Goal: Information Seeking & Learning: Compare options

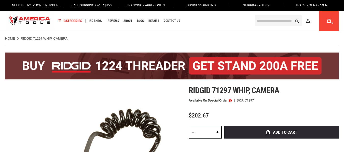
click at [285, 88] on h1 "Ridgid 71297 whip, camera" at bounding box center [264, 90] width 150 height 9
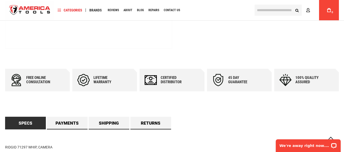
scroll to position [305, 0]
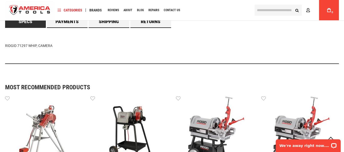
click at [65, 20] on div "Navigation Categories Plumbing Tools Drain Cleaning Diagnostics Pressing Diagno…" at bounding box center [152, 10] width 196 height 20
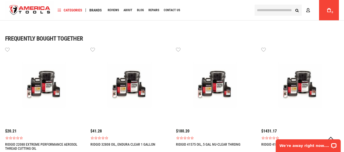
scroll to position [407, 0]
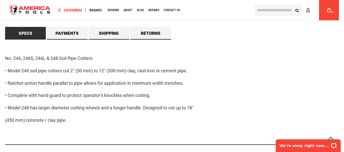
scroll to position [305, 0]
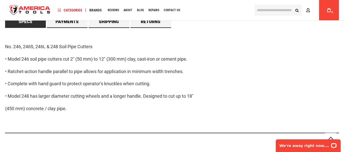
click at [106, 77] on div "No. 246, 246S, 246L & 248 Soil Pipe Cutters • Model 246 soil pipe cutters cut 2…" at bounding box center [172, 81] width 334 height 106
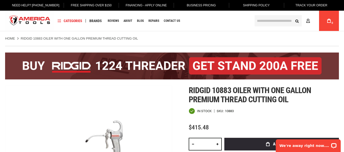
click at [175, 82] on div at bounding box center [172, 66] width 334 height 40
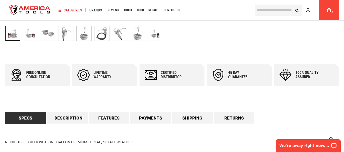
scroll to position [305, 0]
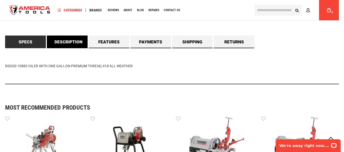
click at [73, 44] on link "Description" at bounding box center [67, 42] width 41 height 13
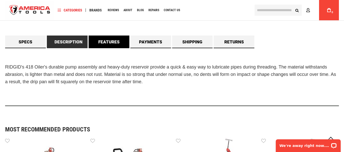
click at [99, 43] on link "Features" at bounding box center [109, 42] width 41 height 13
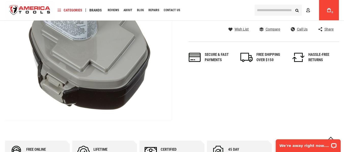
scroll to position [51, 0]
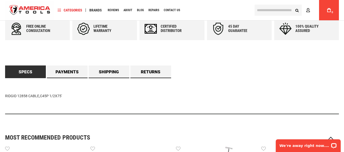
scroll to position [255, 0]
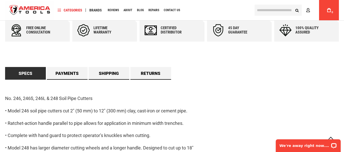
scroll to position [280, 0]
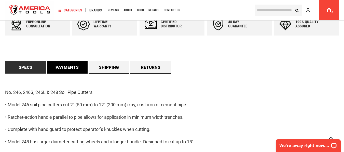
click at [61, 67] on link "Payments" at bounding box center [67, 67] width 41 height 13
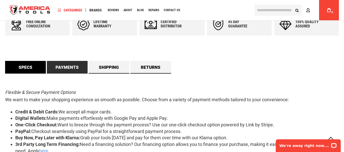
click at [25, 67] on link "Specs" at bounding box center [25, 67] width 41 height 13
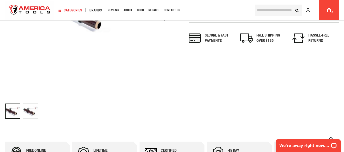
scroll to position [153, 0]
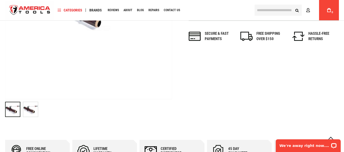
click at [31, 111] on img "RIDGID 14991 SOIL PIPE CUTTER" at bounding box center [30, 109] width 15 height 15
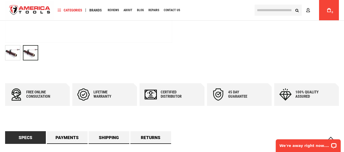
scroll to position [305, 0]
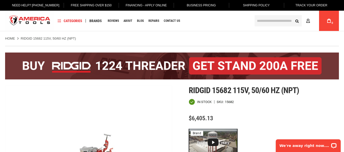
click at [172, 40] on ul "Home RIDGID 15682 115V, 50/60 HZ (NPT)" at bounding box center [172, 38] width 334 height 5
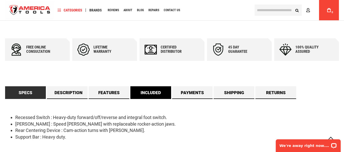
scroll to position [305, 0]
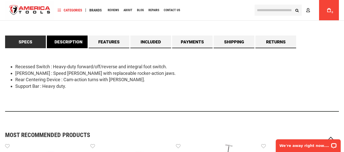
click at [70, 43] on link "Description" at bounding box center [67, 42] width 41 height 13
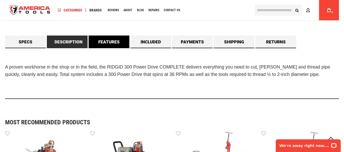
click at [114, 43] on link "Features" at bounding box center [109, 42] width 41 height 13
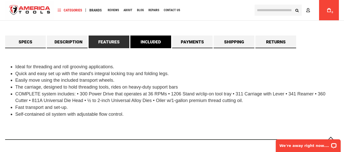
click at [147, 39] on link "Included" at bounding box center [150, 42] width 41 height 13
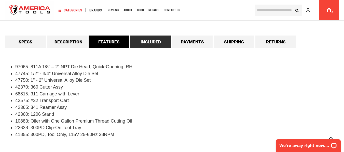
click at [115, 39] on link "Features" at bounding box center [109, 42] width 41 height 13
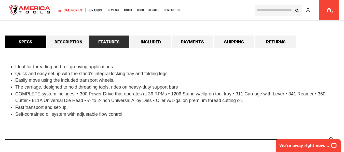
click at [26, 40] on link "Specs" at bounding box center [25, 42] width 41 height 13
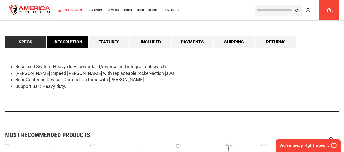
click at [64, 42] on link "Description" at bounding box center [67, 42] width 41 height 13
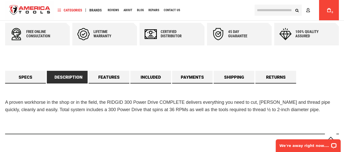
scroll to position [280, 0]
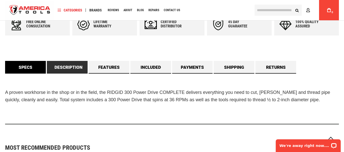
click at [29, 67] on link "Specs" at bounding box center [25, 67] width 41 height 13
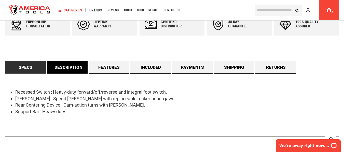
click at [80, 67] on link "Description" at bounding box center [67, 67] width 41 height 13
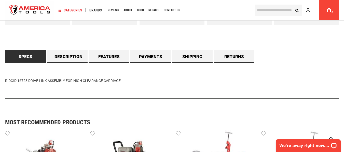
scroll to position [305, 0]
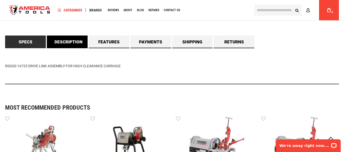
click at [76, 39] on link "Description" at bounding box center [67, 42] width 41 height 13
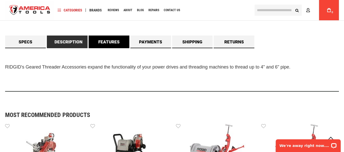
click at [104, 40] on link "Features" at bounding box center [109, 42] width 41 height 13
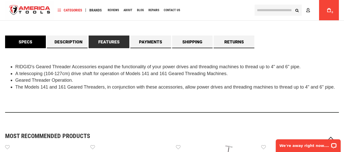
click at [25, 41] on link "Specs" at bounding box center [25, 42] width 41 height 13
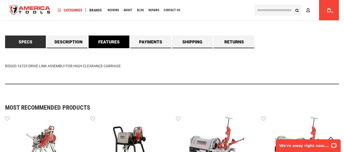
click at [116, 41] on link "Features" at bounding box center [109, 42] width 41 height 13
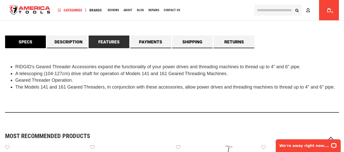
click at [31, 40] on link "Specs" at bounding box center [25, 42] width 41 height 13
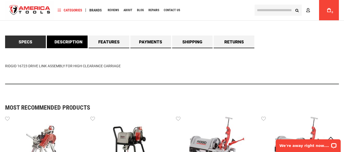
click at [62, 41] on link "Description" at bounding box center [67, 42] width 41 height 13
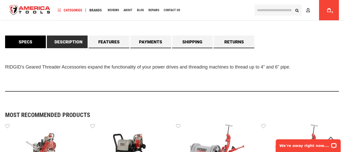
click at [24, 44] on link "Specs" at bounding box center [25, 42] width 41 height 13
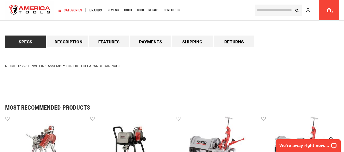
drag, startPoint x: 73, startPoint y: 66, endPoint x: 125, endPoint y: 68, distance: 52.2
click at [125, 68] on div "RIDGID 16723 DRIVE LINK ASSEMBLY FOR HIGH CLEARANCE CARRIAGE" at bounding box center [172, 66] width 334 height 36
copy div "HIGH CLEARANCE CARRIAGE"
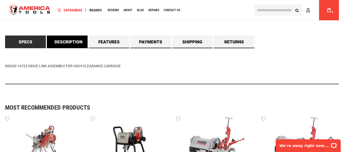
click at [65, 40] on link "Description" at bounding box center [67, 42] width 41 height 13
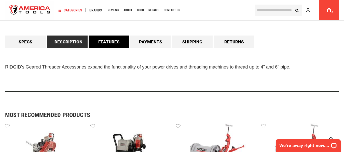
click at [116, 41] on link "Features" at bounding box center [109, 42] width 41 height 13
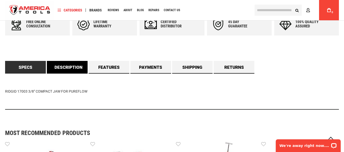
click at [78, 67] on link "Description" at bounding box center [67, 67] width 41 height 13
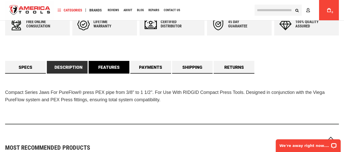
click at [101, 69] on link "Features" at bounding box center [109, 67] width 41 height 13
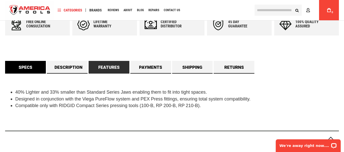
click at [25, 69] on link "Specs" at bounding box center [25, 67] width 41 height 13
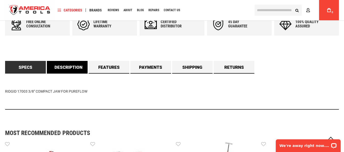
click at [67, 68] on link "Description" at bounding box center [67, 67] width 41 height 13
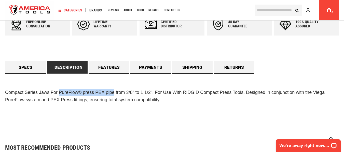
drag, startPoint x: 59, startPoint y: 93, endPoint x: 114, endPoint y: 94, distance: 55.2
click at [114, 94] on span "Compact Series Jaws For PureFlow® press PEX pipe from 3/8" to 1 1/2". For Use W…" at bounding box center [164, 96] width 319 height 12
copy span "PureFlow® press PEX pipe"
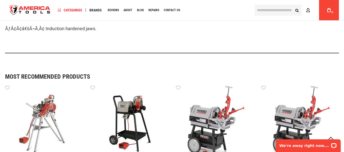
scroll to position [255, 0]
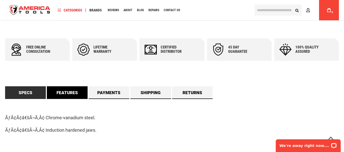
click at [66, 91] on link "Features" at bounding box center [67, 93] width 41 height 13
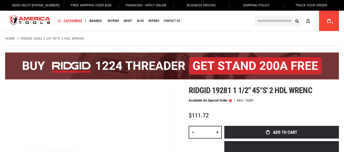
drag, startPoint x: 0, startPoint y: 0, endPoint x: 283, endPoint y: 102, distance: 301.2
click at [283, 102] on div "Available on Special Order SKU 19281" at bounding box center [264, 101] width 150 height 4
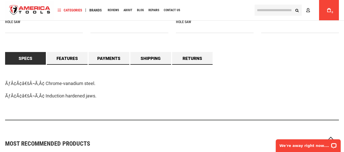
scroll to position [433, 0]
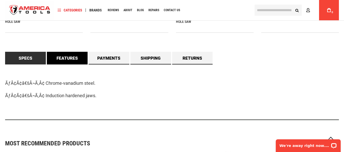
click at [72, 59] on link "Features" at bounding box center [67, 58] width 41 height 13
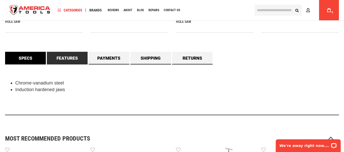
click at [27, 59] on link "Specs" at bounding box center [25, 58] width 41 height 13
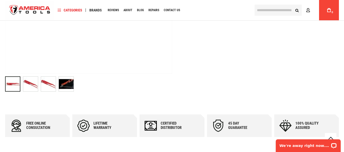
scroll to position [0, 0]
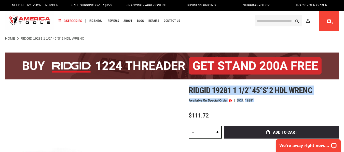
drag, startPoint x: 189, startPoint y: 89, endPoint x: 317, endPoint y: 97, distance: 128.6
click at [317, 97] on div "Ridgid 19281 1 1/2" 45°s' 2 hdl wrenc Available on Special Order SKU 19281 $111…" at bounding box center [264, 146] width 150 height 120
click at [315, 91] on h1 "Ridgid 19281 1 1/2" 45°s' 2 hdl wrenc" at bounding box center [264, 90] width 150 height 9
copy span "Ridgid 19281 1 1/2" 45°s' 2 hdl wrenc"
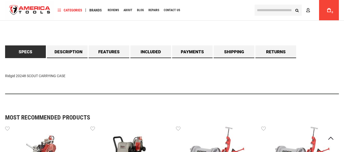
scroll to position [280, 0]
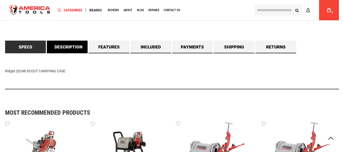
click at [74, 46] on link "Description" at bounding box center [67, 47] width 41 height 13
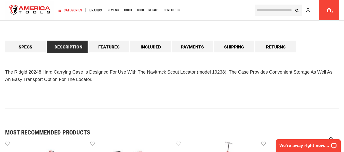
scroll to position [0, 0]
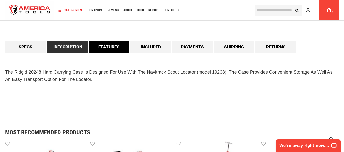
click at [109, 46] on link "Features" at bounding box center [109, 47] width 41 height 13
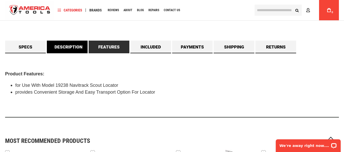
click at [73, 47] on link "Description" at bounding box center [67, 47] width 41 height 13
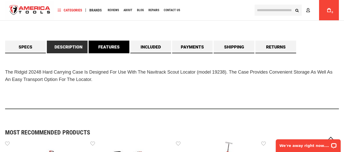
click at [117, 44] on link "Features" at bounding box center [109, 47] width 41 height 13
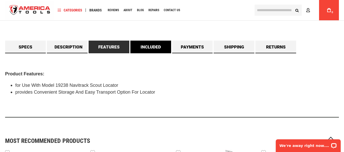
click at [157, 47] on link "Included" at bounding box center [150, 47] width 41 height 13
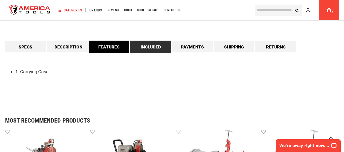
click at [113, 45] on link "Features" at bounding box center [109, 47] width 41 height 13
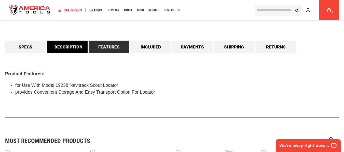
click at [62, 48] on link "Description" at bounding box center [67, 47] width 41 height 13
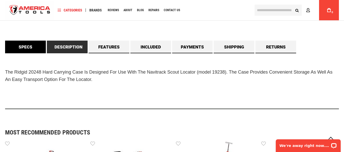
click at [26, 44] on link "Specs" at bounding box center [25, 47] width 41 height 13
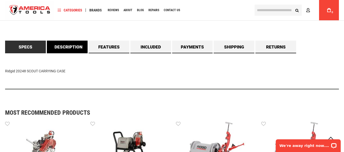
click at [66, 50] on link "Description" at bounding box center [67, 47] width 41 height 13
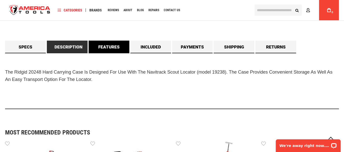
click at [94, 49] on link "Features" at bounding box center [109, 47] width 41 height 13
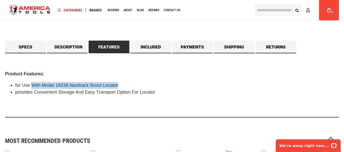
drag, startPoint x: 32, startPoint y: 86, endPoint x: 123, endPoint y: 83, distance: 91.2
click at [123, 83] on li "for Use With Model 19238 Navitrack Scout Locator" at bounding box center [176, 85] width 323 height 7
click at [59, 83] on span "for Use With Model 19238 Navitrack Scout Locator" at bounding box center [66, 85] width 103 height 5
drag, startPoint x: 42, startPoint y: 85, endPoint x: 127, endPoint y: 86, distance: 85.0
click at [127, 86] on li "for Use With Model 19238 Navitrack Scout Locator" at bounding box center [176, 85] width 323 height 7
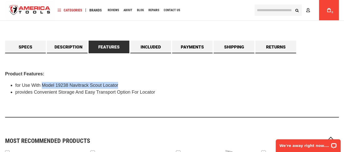
copy span "Model 19238 Navitrack Scout Locator"
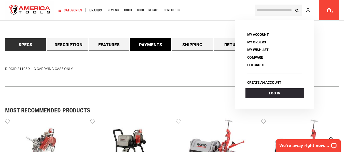
scroll to position [229, 0]
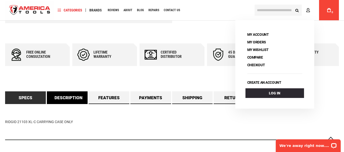
click at [63, 100] on link "Description" at bounding box center [67, 98] width 41 height 13
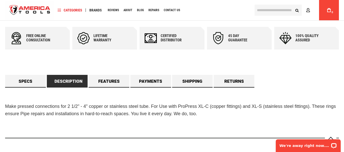
scroll to position [255, 0]
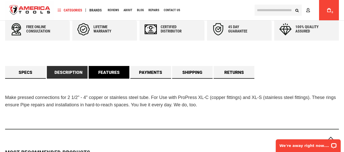
click at [99, 67] on link "Features" at bounding box center [109, 72] width 41 height 13
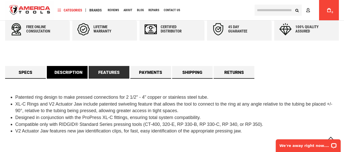
click at [71, 71] on link "Description" at bounding box center [67, 72] width 41 height 13
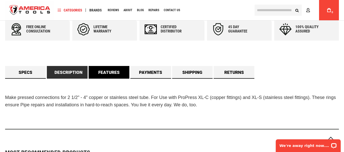
click at [110, 75] on link "Features" at bounding box center [109, 72] width 41 height 13
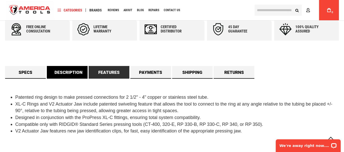
click at [70, 73] on link "Description" at bounding box center [67, 72] width 41 height 13
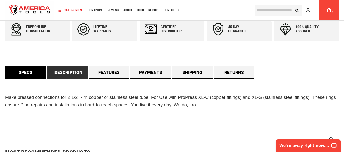
click at [20, 67] on link "Specs" at bounding box center [25, 72] width 41 height 13
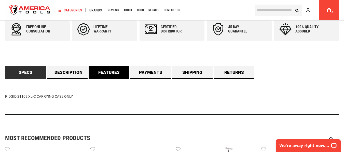
click at [118, 75] on link "Features" at bounding box center [109, 72] width 41 height 13
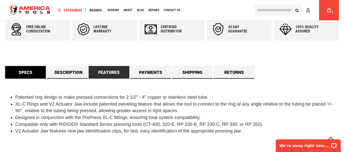
click at [13, 73] on link "Specs" at bounding box center [25, 72] width 41 height 13
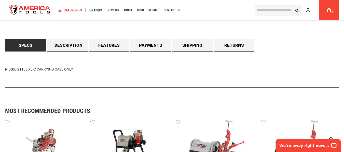
scroll to position [229, 0]
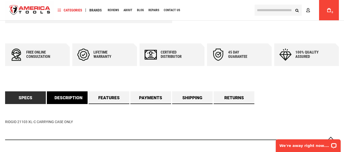
click at [81, 99] on link "Description" at bounding box center [67, 98] width 41 height 13
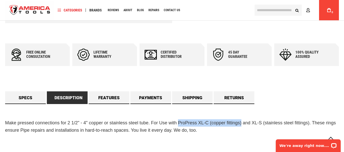
drag, startPoint x: 179, startPoint y: 123, endPoint x: 242, endPoint y: 123, distance: 62.9
click at [242, 123] on span "Make pressed connections for 2 1/2" - 4" copper or stainless steel tube. For Us…" at bounding box center [170, 127] width 331 height 12
copy span "ProPress XL-C (copper fittings)"
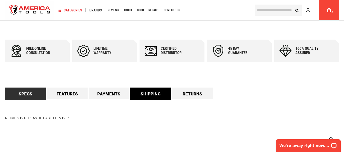
scroll to position [255, 0]
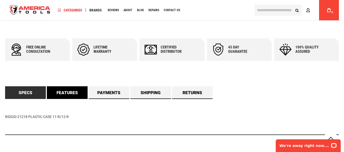
click at [59, 96] on link "Features" at bounding box center [67, 93] width 41 height 13
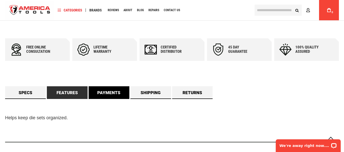
click at [99, 99] on link "Payments" at bounding box center [109, 93] width 41 height 13
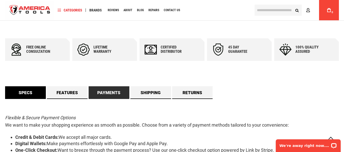
click at [31, 92] on link "Specs" at bounding box center [25, 93] width 41 height 13
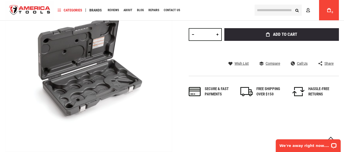
scroll to position [102, 0]
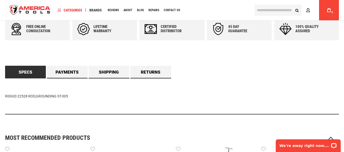
scroll to position [255, 0]
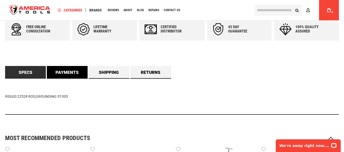
click at [67, 70] on link "Payments" at bounding box center [67, 72] width 41 height 13
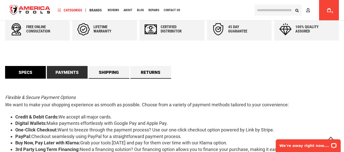
click at [28, 68] on link "Specs" at bounding box center [25, 72] width 41 height 13
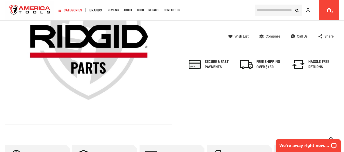
scroll to position [25, 0]
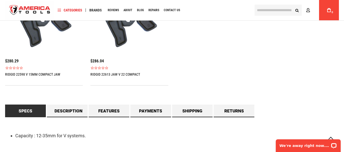
scroll to position [407, 0]
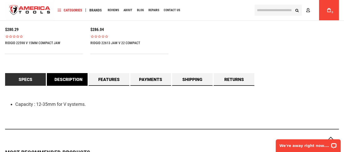
click at [74, 81] on link "Description" at bounding box center [67, 79] width 41 height 13
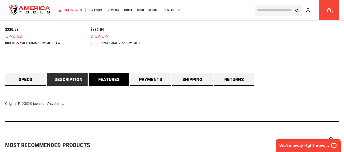
click at [107, 83] on link "Features" at bounding box center [109, 79] width 41 height 13
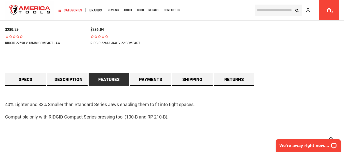
click at [58, 88] on div "40% Lighter and 33% Smaller than Standard Series Jaws enabling them to fit into…" at bounding box center [172, 114] width 334 height 56
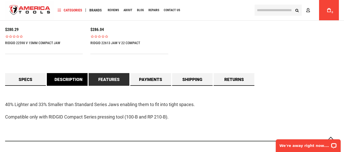
click at [58, 80] on link "Description" at bounding box center [67, 79] width 41 height 13
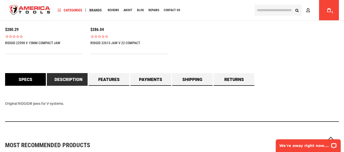
click at [27, 83] on link "Specs" at bounding box center [25, 79] width 41 height 13
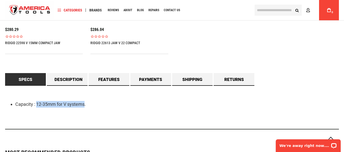
drag, startPoint x: 37, startPoint y: 104, endPoint x: 85, endPoint y: 105, distance: 48.1
click at [85, 105] on li "Capacity : 12-35mm for V systems." at bounding box center [176, 104] width 323 height 7
copy li "12-35mm for V systems"
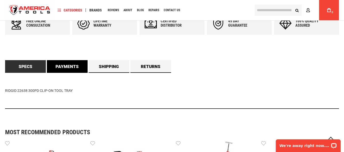
scroll to position [229, 0]
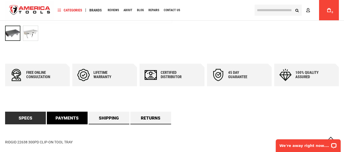
drag, startPoint x: 71, startPoint y: 117, endPoint x: 68, endPoint y: 118, distance: 3.4
click at [71, 117] on link "Payments" at bounding box center [67, 118] width 41 height 13
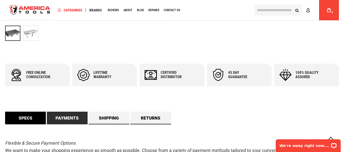
click at [26, 121] on link "Specs" at bounding box center [25, 118] width 41 height 13
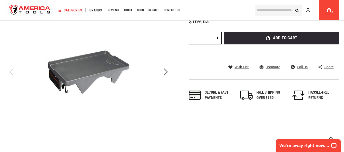
scroll to position [102, 0]
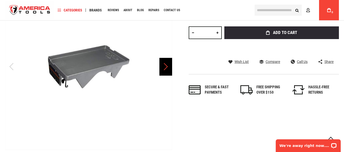
click at [166, 70] on div "Next" at bounding box center [165, 67] width 13 height 18
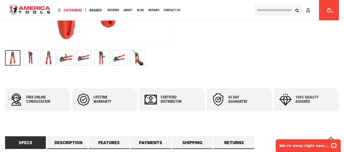
scroll to position [280, 0]
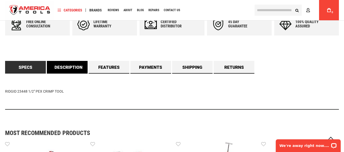
click at [57, 67] on link "Description" at bounding box center [67, 67] width 41 height 13
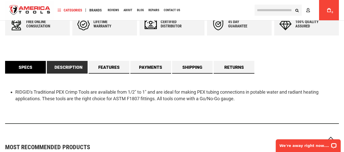
click at [23, 69] on link "Specs" at bounding box center [25, 67] width 41 height 13
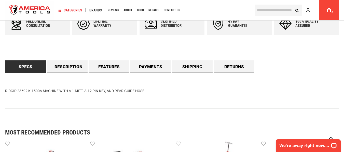
scroll to position [305, 0]
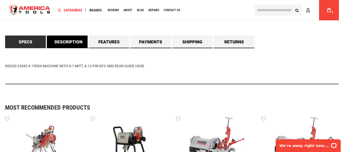
click at [70, 40] on link "Description" at bounding box center [67, 42] width 41 height 13
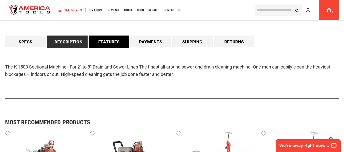
click at [106, 43] on link "Features" at bounding box center [109, 42] width 41 height 13
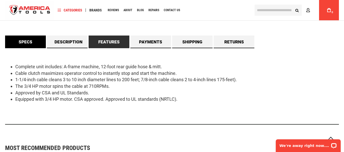
click at [19, 40] on link "Specs" at bounding box center [25, 42] width 41 height 13
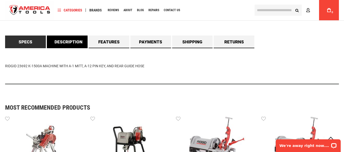
click at [66, 42] on link "Description" at bounding box center [67, 42] width 41 height 13
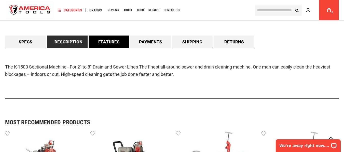
click at [109, 41] on link "Features" at bounding box center [109, 42] width 41 height 13
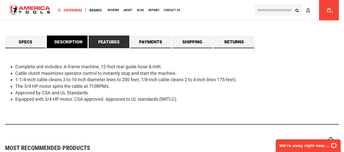
click at [67, 44] on link "Description" at bounding box center [67, 42] width 41 height 13
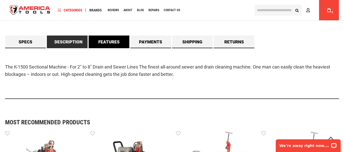
click at [109, 44] on link "Features" at bounding box center [109, 42] width 41 height 13
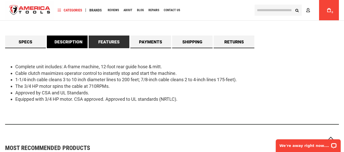
click at [63, 40] on link "Description" at bounding box center [67, 42] width 41 height 13
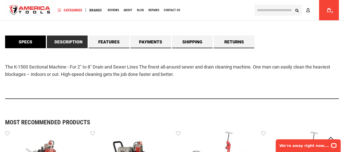
click at [24, 45] on link "Specs" at bounding box center [25, 42] width 41 height 13
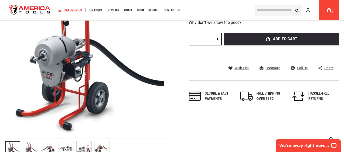
scroll to position [0, 0]
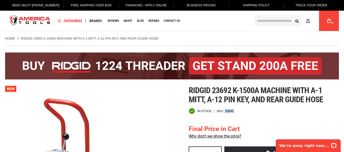
drag, startPoint x: 225, startPoint y: 110, endPoint x: 236, endPoint y: 112, distance: 11.6
click at [236, 112] on div "In stock SKU 23692" at bounding box center [264, 111] width 150 height 6
copy div "23692"
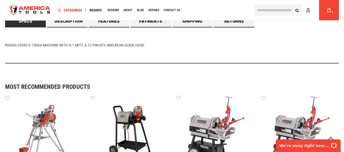
scroll to position [280, 0]
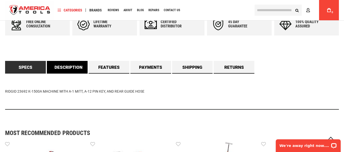
click at [76, 68] on link "Description" at bounding box center [67, 67] width 41 height 13
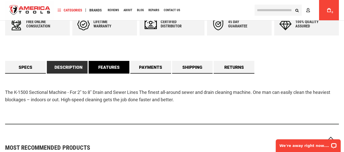
click at [114, 62] on link "Features" at bounding box center [109, 67] width 41 height 13
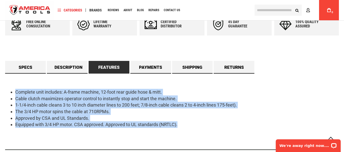
drag, startPoint x: 54, startPoint y: 96, endPoint x: 194, endPoint y: 122, distance: 142.9
click at [194, 122] on ul "Complete unit includes: A-frame machine, 12-foot rear guide hose & mitt. Cable …" at bounding box center [172, 108] width 334 height 39
copy ul "Complete unit includes: A-frame machine, 12-foot rear guide hose & mitt. Cable …"
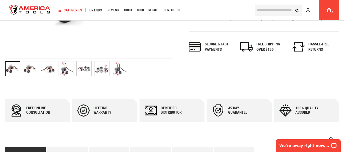
scroll to position [255, 0]
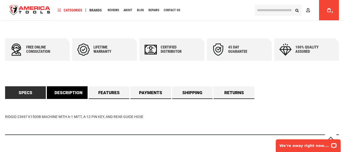
click at [71, 95] on link "Description" at bounding box center [67, 93] width 41 height 13
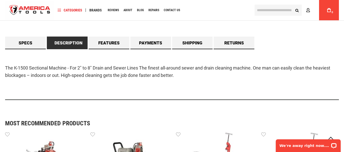
scroll to position [305, 0]
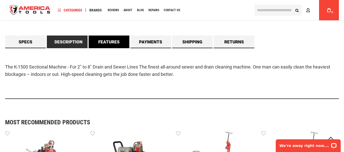
click at [114, 39] on link "Features" at bounding box center [109, 42] width 41 height 13
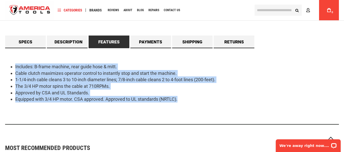
drag, startPoint x: 190, startPoint y: 102, endPoint x: 3, endPoint y: 70, distance: 190.0
click at [3, 70] on main "Skip to the end of the images gallery Skip to the beginning of the images galle…" at bounding box center [172, 109] width 344 height 749
copy ul "Includes: B-frame machine, rear guide hose & mitt. Cable clutch maximizes opera…"
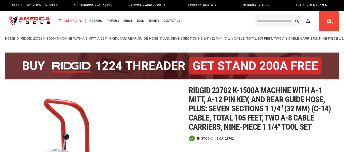
click at [170, 86] on div at bounding box center [172, 66] width 334 height 40
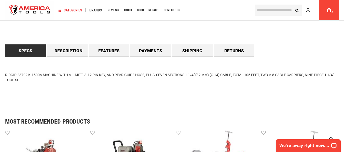
scroll to position [305, 0]
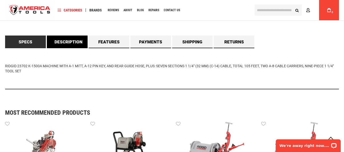
click at [78, 41] on link "Description" at bounding box center [67, 42] width 41 height 13
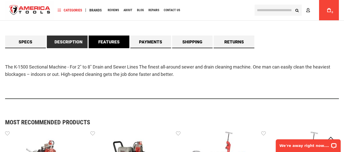
click at [103, 38] on link "Features" at bounding box center [109, 42] width 41 height 13
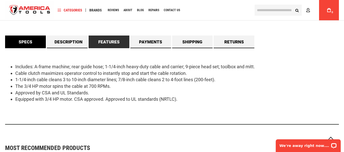
click at [32, 38] on link "Specs" at bounding box center [25, 42] width 41 height 13
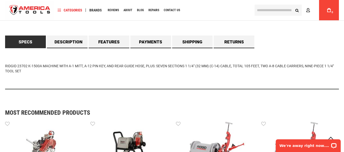
click at [199, 81] on div "RIDGID 23702 K-1500A MACHINE WITH A-1 MITT, A-12 PIN KEY, AND REAR GUIDE HOSE, …" at bounding box center [172, 68] width 334 height 41
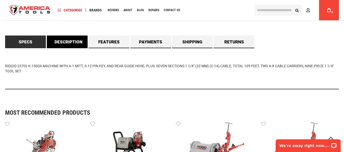
click at [71, 44] on link "Description" at bounding box center [67, 42] width 41 height 13
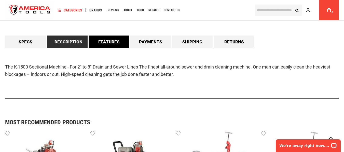
click at [115, 45] on link "Features" at bounding box center [109, 42] width 41 height 13
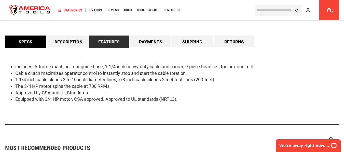
click at [34, 41] on link "Specs" at bounding box center [25, 42] width 41 height 13
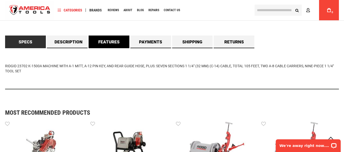
click at [104, 43] on link "Features" at bounding box center [109, 42] width 41 height 13
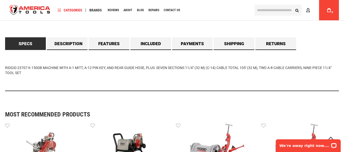
scroll to position [305, 0]
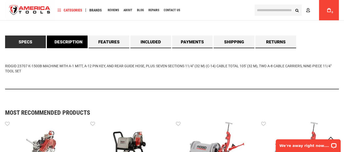
click at [79, 41] on link "Description" at bounding box center [67, 42] width 41 height 13
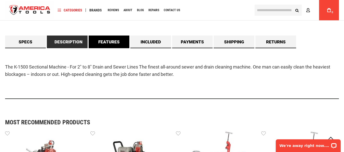
click at [111, 41] on link "Features" at bounding box center [109, 42] width 41 height 13
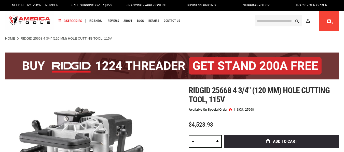
click at [278, 104] on h1 "Ridgid 25668 4 3/4" (120 mm) hole cutting tool, 115v" at bounding box center [264, 95] width 150 height 18
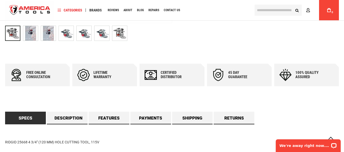
scroll to position [280, 0]
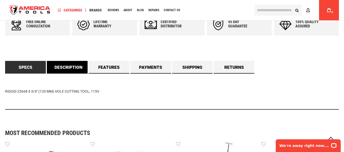
click at [72, 69] on link "Description" at bounding box center [67, 67] width 41 height 13
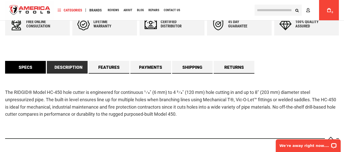
click at [32, 69] on link "Specs" at bounding box center [25, 67] width 41 height 13
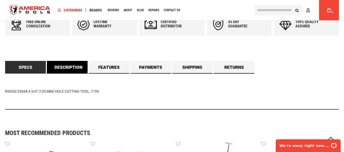
click at [67, 66] on link "Description" at bounding box center [67, 67] width 41 height 13
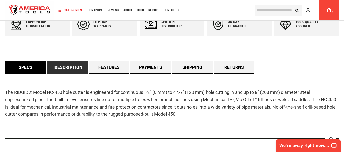
click at [35, 68] on link "Specs" at bounding box center [25, 67] width 41 height 13
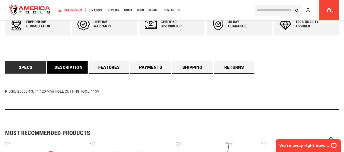
click at [63, 66] on link "Description" at bounding box center [67, 67] width 41 height 13
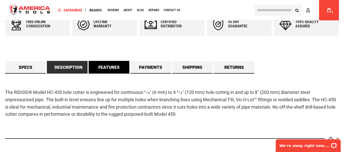
click at [110, 69] on link "Features" at bounding box center [109, 67] width 41 height 13
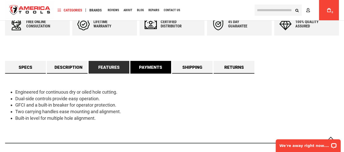
click at [150, 62] on link "Payments" at bounding box center [150, 67] width 41 height 13
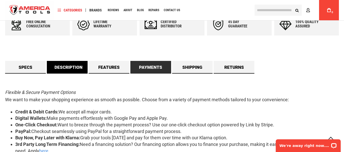
click at [73, 69] on link "Description" at bounding box center [67, 67] width 41 height 13
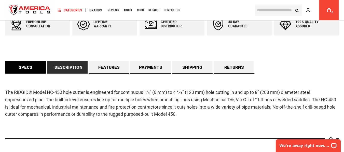
click at [35, 69] on link "Specs" at bounding box center [25, 67] width 41 height 13
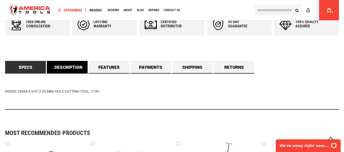
click at [75, 67] on link "Description" at bounding box center [67, 67] width 41 height 13
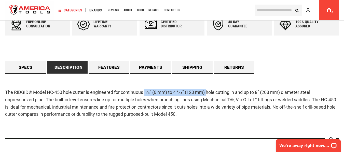
drag, startPoint x: 145, startPoint y: 92, endPoint x: 207, endPoint y: 93, distance: 61.9
click at [207, 93] on p "The RIDGID® Model HC-450 hole cutter is engineered for continuous 1⁄4" (6 mm) t…" at bounding box center [172, 103] width 334 height 29
copy p "1⁄4" (6 mm) to 4 3⁄4" (120 mm)"
click at [31, 71] on link "Specs" at bounding box center [25, 67] width 41 height 13
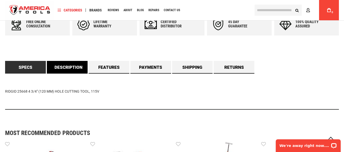
click at [71, 67] on link "Description" at bounding box center [67, 67] width 41 height 13
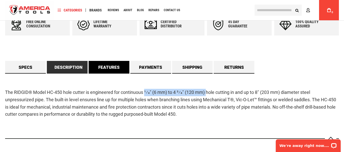
click at [117, 71] on link "Features" at bounding box center [109, 67] width 41 height 13
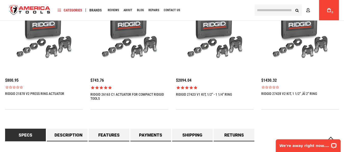
scroll to position [458, 0]
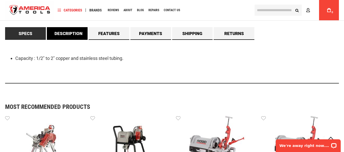
click at [72, 36] on link "Description" at bounding box center [67, 33] width 41 height 13
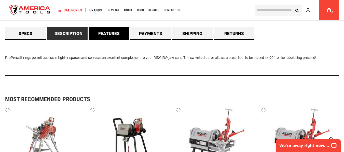
click at [101, 32] on link "Features" at bounding box center [109, 33] width 41 height 13
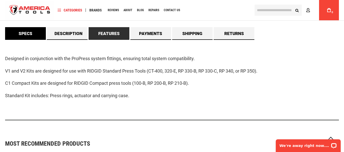
click at [26, 30] on link "Specs" at bounding box center [25, 33] width 41 height 13
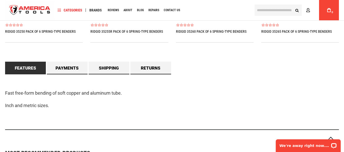
scroll to position [407, 0]
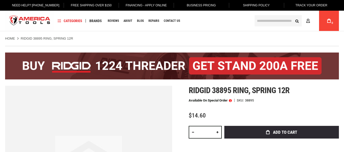
click at [247, 40] on ul "Home RIDGID 38895 RING, SPRING 12R" at bounding box center [172, 38] width 334 height 5
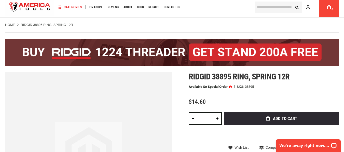
scroll to position [25, 0]
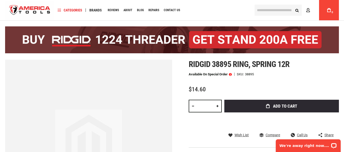
click at [300, 73] on div "Available on Special Order SKU 38895" at bounding box center [264, 75] width 150 height 4
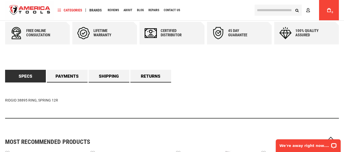
scroll to position [280, 0]
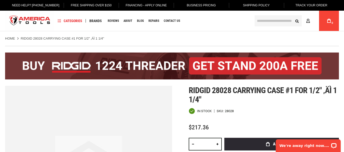
click at [289, 108] on div "In stock SKU 28028" at bounding box center [264, 111] width 150 height 6
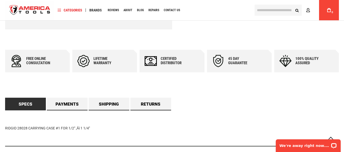
scroll to position [178, 0]
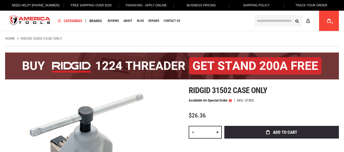
drag, startPoint x: 0, startPoint y: 0, endPoint x: 238, endPoint y: 41, distance: 242.0
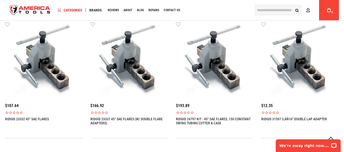
scroll to position [458, 0]
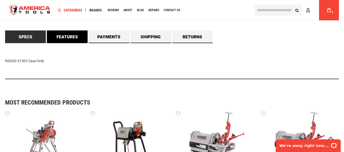
click at [68, 35] on link "Features" at bounding box center [67, 37] width 41 height 13
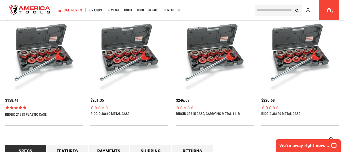
scroll to position [407, 0]
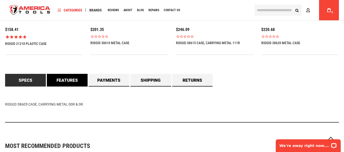
click at [74, 79] on link "Features" at bounding box center [67, 80] width 41 height 13
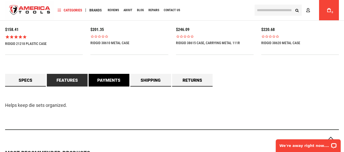
click at [113, 82] on link "Payments" at bounding box center [109, 80] width 41 height 13
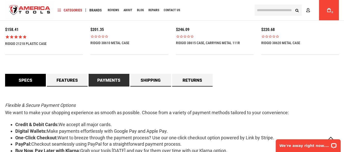
click at [25, 81] on link "Specs" at bounding box center [25, 80] width 41 height 13
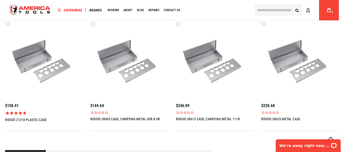
scroll to position [433, 0]
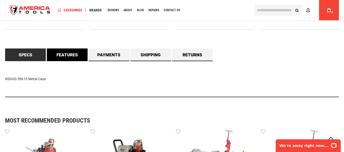
click at [71, 59] on link "Features" at bounding box center [67, 55] width 41 height 13
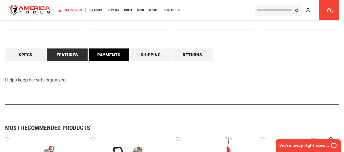
click at [102, 55] on link "Payments" at bounding box center [109, 55] width 41 height 13
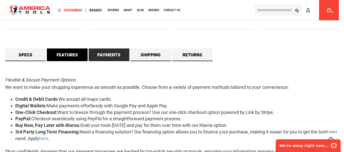
click at [61, 57] on link "Features" at bounding box center [67, 55] width 41 height 13
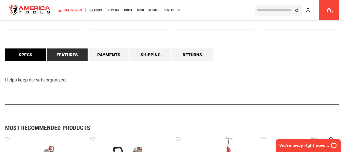
click at [29, 57] on link "Specs" at bounding box center [25, 55] width 41 height 13
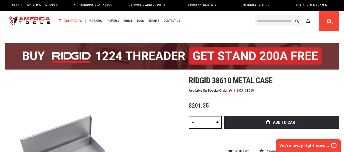
scroll to position [0, 0]
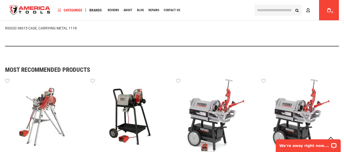
scroll to position [382, 0]
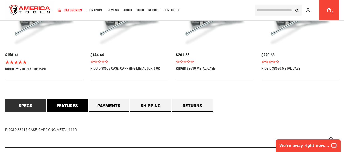
click at [71, 108] on link "Features" at bounding box center [67, 106] width 41 height 13
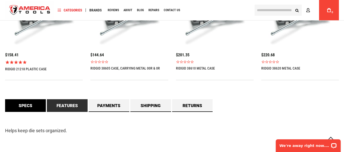
click at [37, 110] on link "Specs" at bounding box center [25, 106] width 41 height 13
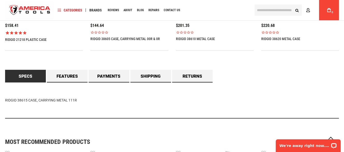
scroll to position [433, 0]
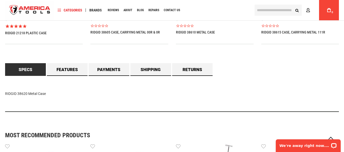
scroll to position [407, 0]
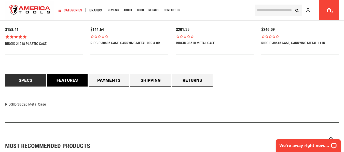
click at [67, 79] on link "Features" at bounding box center [67, 80] width 41 height 13
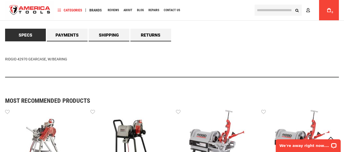
scroll to position [280, 0]
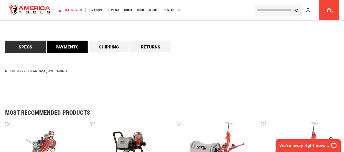
click at [64, 49] on link "Payments" at bounding box center [67, 47] width 41 height 13
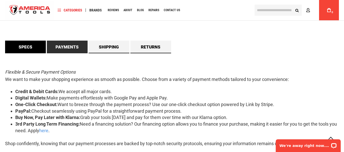
click at [33, 48] on link "Specs" at bounding box center [25, 47] width 41 height 13
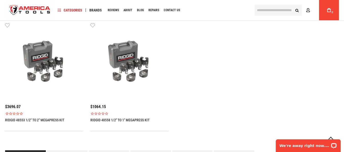
scroll to position [382, 0]
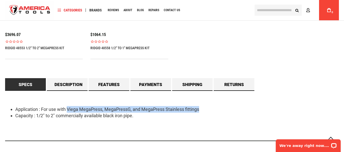
drag, startPoint x: 68, startPoint y: 109, endPoint x: 203, endPoint y: 109, distance: 134.9
click at [203, 109] on li "Application : For use with Viega MegaPress, MegaPressG, and MegaPress Stainless…" at bounding box center [176, 109] width 323 height 7
copy li "Viega MegaPress, MegaPressG, and MegaPress Stainless fittings"
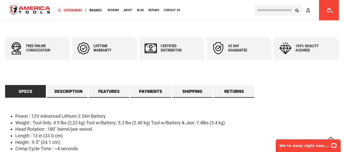
scroll to position [255, 0]
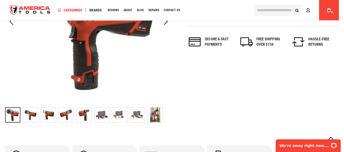
scroll to position [153, 0]
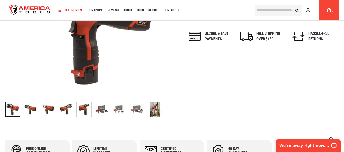
click at [120, 108] on img "RIDGID 57423 RP 240 Carrying Case" at bounding box center [119, 109] width 15 height 15
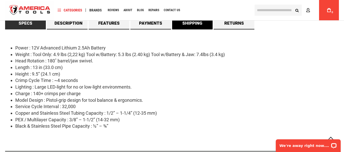
scroll to position [280, 0]
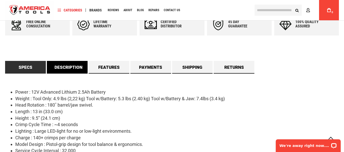
click at [78, 69] on link "Description" at bounding box center [67, 67] width 41 height 13
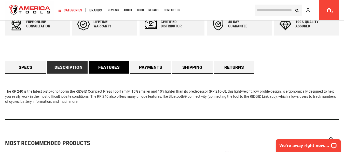
click at [107, 69] on link "Features" at bounding box center [109, 67] width 41 height 13
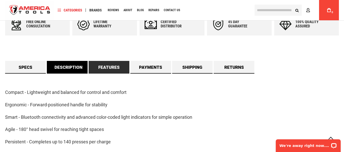
click at [56, 71] on link "Description" at bounding box center [67, 67] width 41 height 13
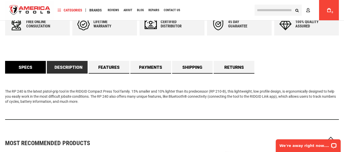
click at [23, 69] on link "Specs" at bounding box center [25, 67] width 41 height 13
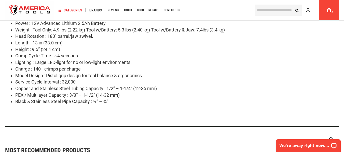
scroll to position [356, 0]
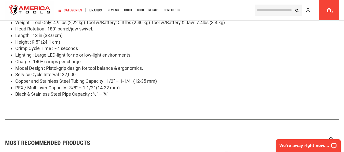
click at [227, 79] on li "Copper and Stainless Steel Tubing Capacity : 1/2” – 1-1/4” (12-35 mm)" at bounding box center [176, 81] width 323 height 7
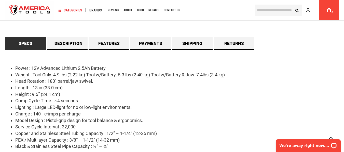
scroll to position [305, 0]
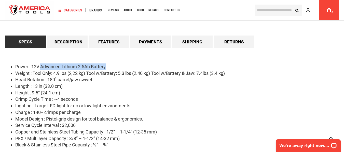
drag, startPoint x: 41, startPoint y: 67, endPoint x: 106, endPoint y: 63, distance: 65.0
click at [106, 63] on div "Power : 12V Advanced Lithium 2.5Ah Battery Weight : Tool Only: 4.9 lbs (2,22 kg…" at bounding box center [172, 109] width 334 height 122
copy li "Advanced Lithium 2.5Ah Battery"
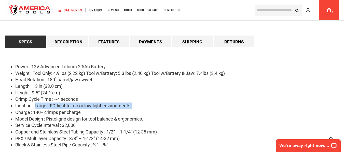
drag, startPoint x: 35, startPoint y: 106, endPoint x: 135, endPoint y: 105, distance: 100.0
click at [135, 105] on li "Lighting : Large LED-light for no or low-light environments." at bounding box center [176, 106] width 323 height 7
copy li "Large LED-light for no or low-light environments."
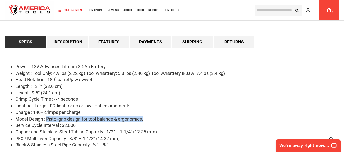
drag, startPoint x: 47, startPoint y: 118, endPoint x: 150, endPoint y: 120, distance: 103.9
click at [150, 120] on li "Model Design : Pistol-grip design for tool balance & ergonomics." at bounding box center [176, 119] width 323 height 7
copy li "Pistol-grip design for tool balance & ergonomics."
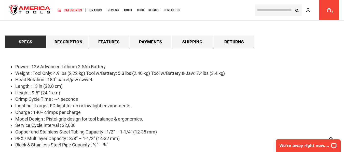
click at [89, 137] on li "PEX / Multilayer Capacity : 3/8” – 1-1/2” (14-32 mm)" at bounding box center [176, 139] width 323 height 7
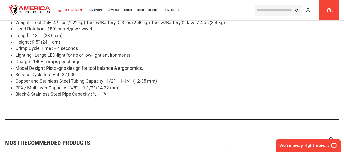
scroll to position [331, 0]
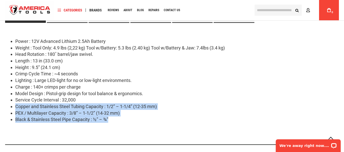
drag, startPoint x: 15, startPoint y: 106, endPoint x: 129, endPoint y: 119, distance: 114.8
click at [118, 123] on ul "Power : 12V Advanced Lithium 2.5Ah Battery Weight : Tool Only: 4.9 lbs (2,22 kg…" at bounding box center [172, 80] width 334 height 85
copy ul "Copper and Stainless Steel Tubing Capacity : 1/2” – 1-1/4” (12-35 mm) PEX / Mul…"
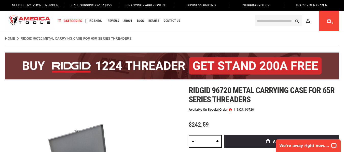
click at [185, 41] on ul "Home RIDGID 96720 METAL CARRYING CASE FOR 65R SERIES THREADERS" at bounding box center [172, 38] width 334 height 5
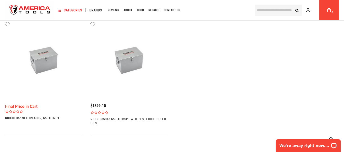
scroll to position [458, 0]
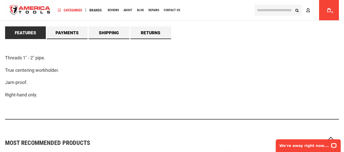
click at [222, 72] on p "True centering workholder." at bounding box center [172, 70] width 334 height 7
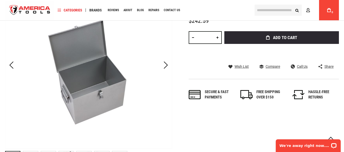
scroll to position [25, 0]
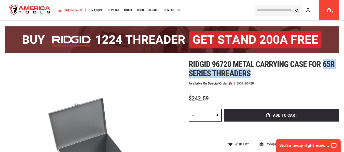
drag, startPoint x: 324, startPoint y: 65, endPoint x: 257, endPoint y: 75, distance: 67.5
click at [257, 75] on h1 "Ridgid 96720 metal carrying case for 65r series threaders" at bounding box center [264, 69] width 150 height 18
copy span "65r series threaders"
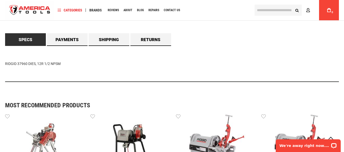
scroll to position [462, 0]
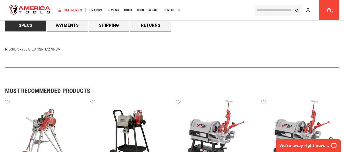
drag, startPoint x: 50, startPoint y: 49, endPoint x: 1, endPoint y: 43, distance: 49.5
click at [1, 43] on main "Skip to the end of the images gallery Skip to the beginning of the images galle…" at bounding box center [172, 1] width 344 height 847
copy div "RIDGID 37960 DIES, 12R 1/2 NPSM"
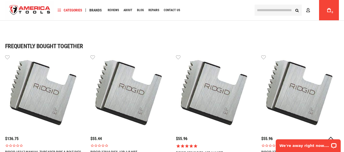
scroll to position [407, 0]
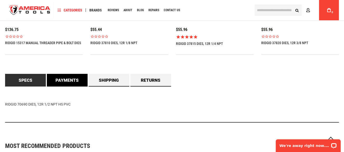
click at [73, 79] on link "Payments" at bounding box center [67, 80] width 41 height 13
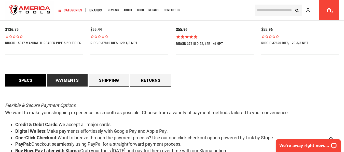
click at [33, 80] on link "Specs" at bounding box center [25, 80] width 41 height 13
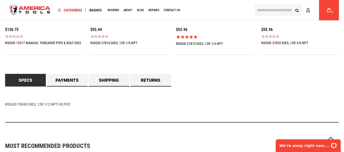
drag, startPoint x: 5, startPoint y: 106, endPoint x: 73, endPoint y: 108, distance: 68.0
click at [73, 108] on div "RIDGID 70690 DIES, 12R 1/2 NPT HS PVC" at bounding box center [172, 105] width 334 height 36
copy div "RIDGID 70690 DIES, 12R 1/2 NPT HS PVC"
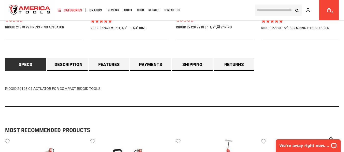
scroll to position [433, 0]
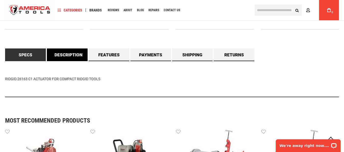
click at [77, 58] on link "Description" at bounding box center [67, 55] width 41 height 13
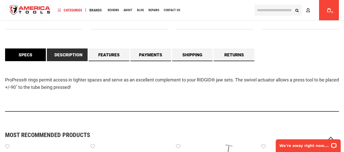
click at [27, 61] on link "Specs" at bounding box center [25, 55] width 41 height 13
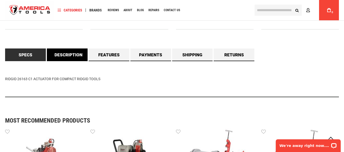
click at [66, 61] on link "Description" at bounding box center [67, 55] width 41 height 13
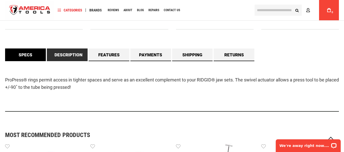
click at [27, 59] on link "Specs" at bounding box center [25, 55] width 41 height 13
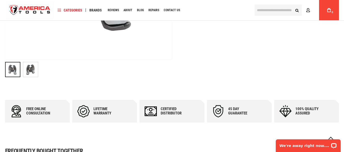
scroll to position [204, 0]
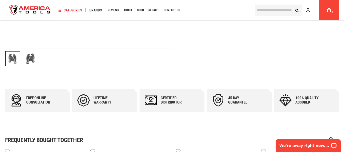
click at [24, 61] on img "RIDGID 26163 C1 ACTUATOR FOR COMPACT RIDGID TOOLS" at bounding box center [30, 58] width 15 height 15
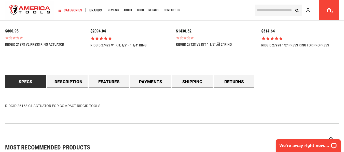
scroll to position [407, 0]
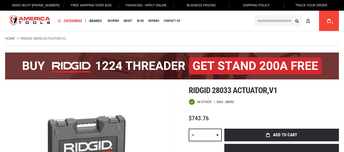
click at [272, 37] on ul "Home RIDGID 28033 ACTUATOR,V1" at bounding box center [172, 38] width 334 height 5
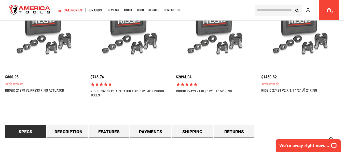
scroll to position [433, 0]
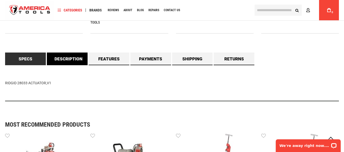
click at [68, 59] on link "Description" at bounding box center [67, 59] width 41 height 13
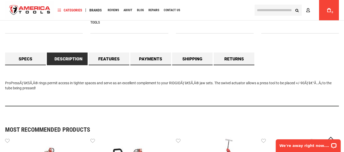
click at [263, 67] on div "ProPressÃƒâ€šÃ‚Â® rings permit access in tighter spaces and serve as an excelle…" at bounding box center [172, 85] width 334 height 41
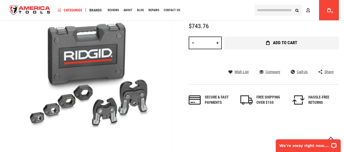
scroll to position [102, 0]
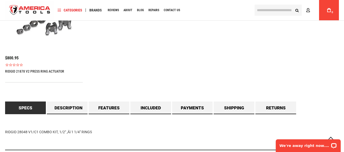
scroll to position [382, 0]
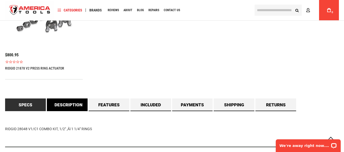
click at [78, 103] on link "Description" at bounding box center [67, 105] width 41 height 13
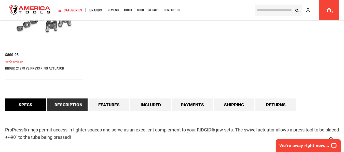
click at [26, 106] on link "Specs" at bounding box center [25, 105] width 41 height 13
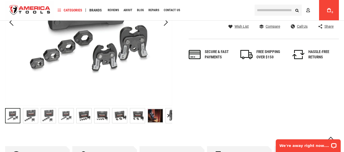
scroll to position [51, 0]
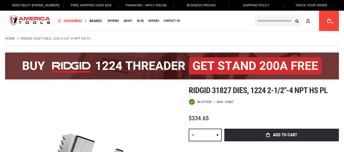
click at [177, 39] on ul "Home RIDGID 31827 DIES, 1224 2-1/2"-4 NPT HS PL" at bounding box center [172, 38] width 334 height 5
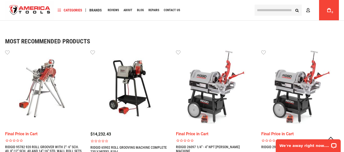
scroll to position [255, 0]
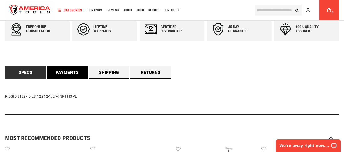
click at [74, 72] on link "Payments" at bounding box center [67, 72] width 41 height 13
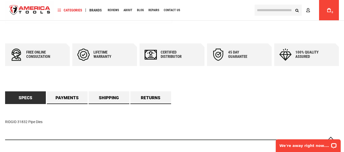
click at [209, 101] on div "Specs RIDGID 31832 Pipe Dies Payments Flexible & Secure Payment Options We want…" at bounding box center [172, 118] width 334 height 53
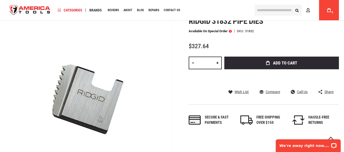
scroll to position [76, 0]
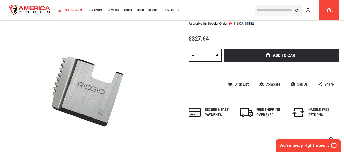
drag, startPoint x: 245, startPoint y: 24, endPoint x: 259, endPoint y: 25, distance: 14.3
click at [259, 25] on div "Available on Special Order SKU 31832" at bounding box center [264, 24] width 150 height 4
copy div "31832"
